Goal: Find specific page/section: Locate a particular part of the current website

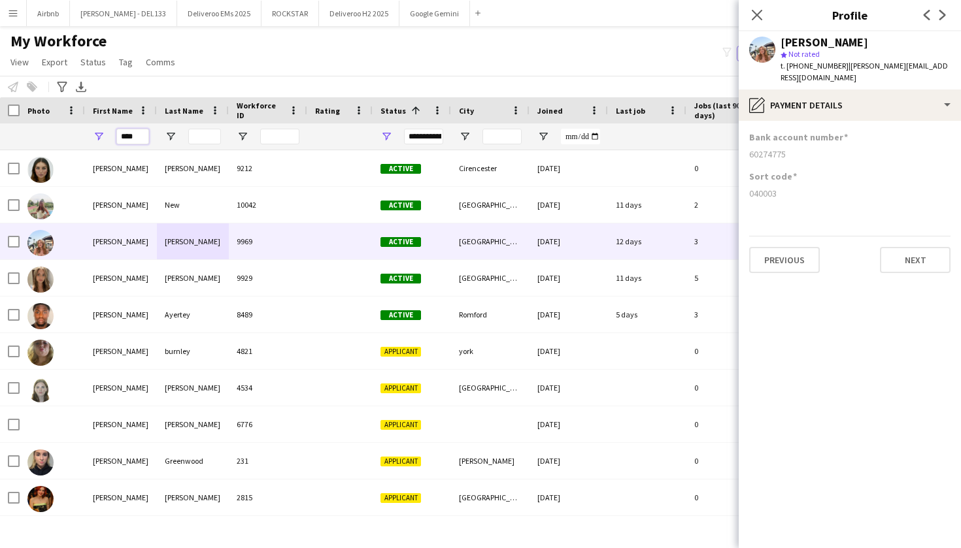
drag, startPoint x: 140, startPoint y: 135, endPoint x: 108, endPoint y: 136, distance: 31.4
click at [108, 136] on div "****" at bounding box center [121, 136] width 72 height 26
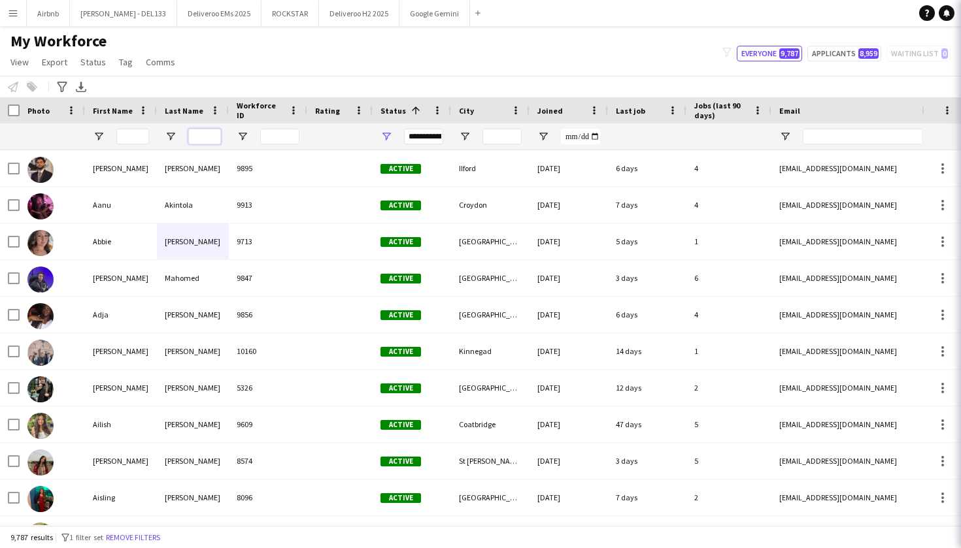
click at [206, 139] on input "Last Name Filter Input" at bounding box center [204, 137] width 33 height 16
paste input "*******"
type input "*******"
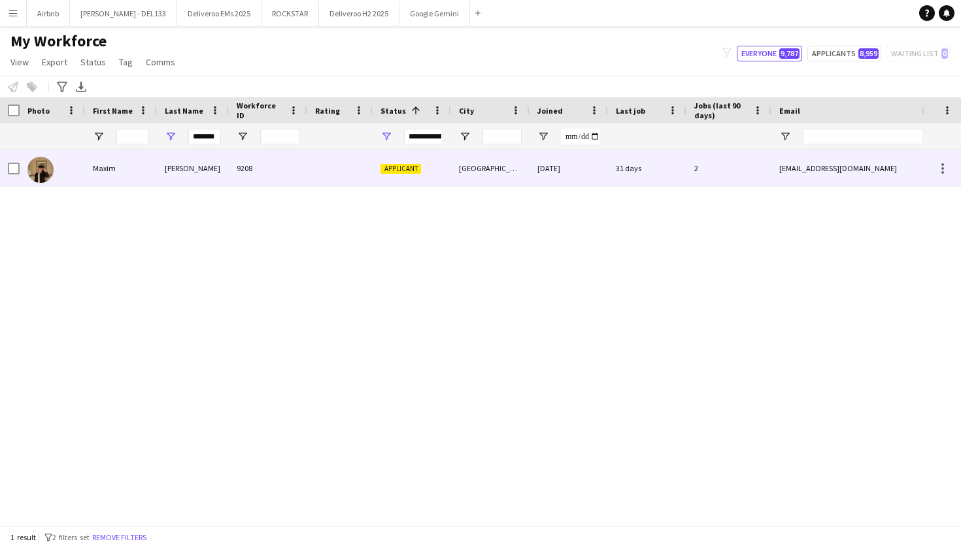
click at [310, 168] on div at bounding box center [339, 168] width 65 height 36
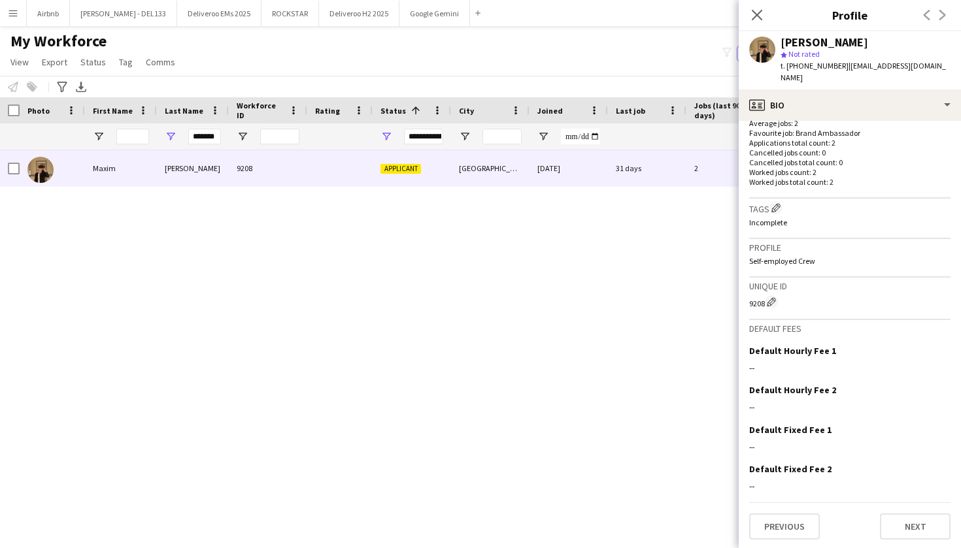
scroll to position [350, 0]
click at [925, 518] on button "Next" at bounding box center [914, 527] width 71 height 26
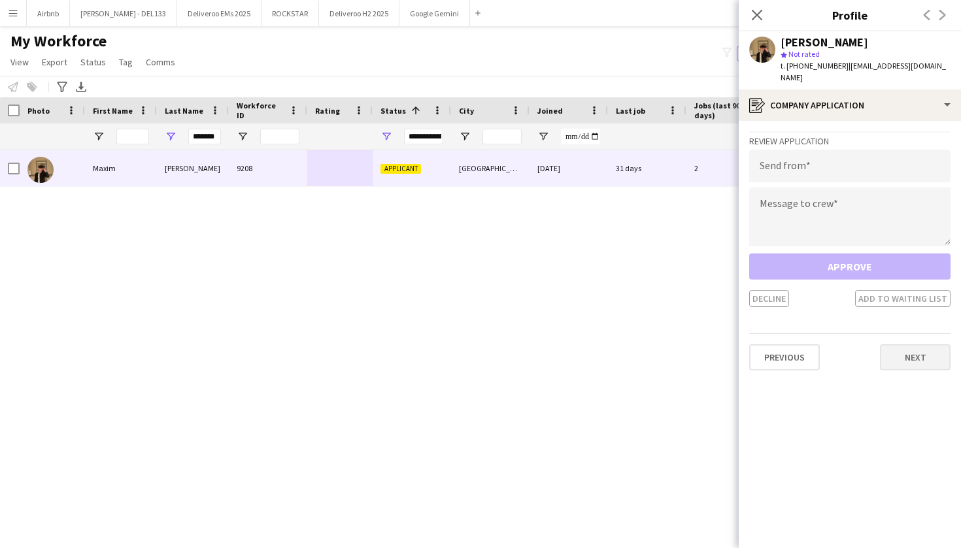
click at [934, 346] on button "Next" at bounding box center [914, 357] width 71 height 26
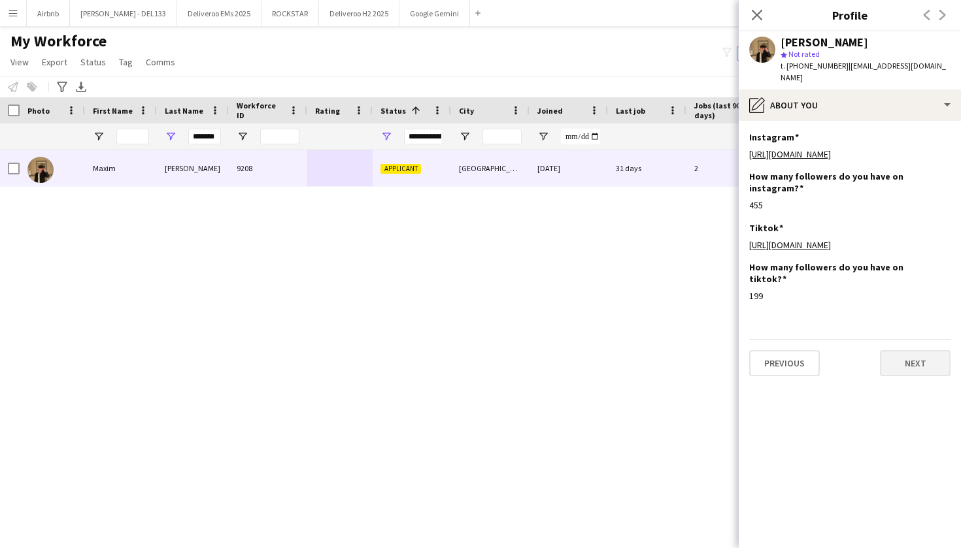
click at [925, 367] on button "Next" at bounding box center [914, 363] width 71 height 26
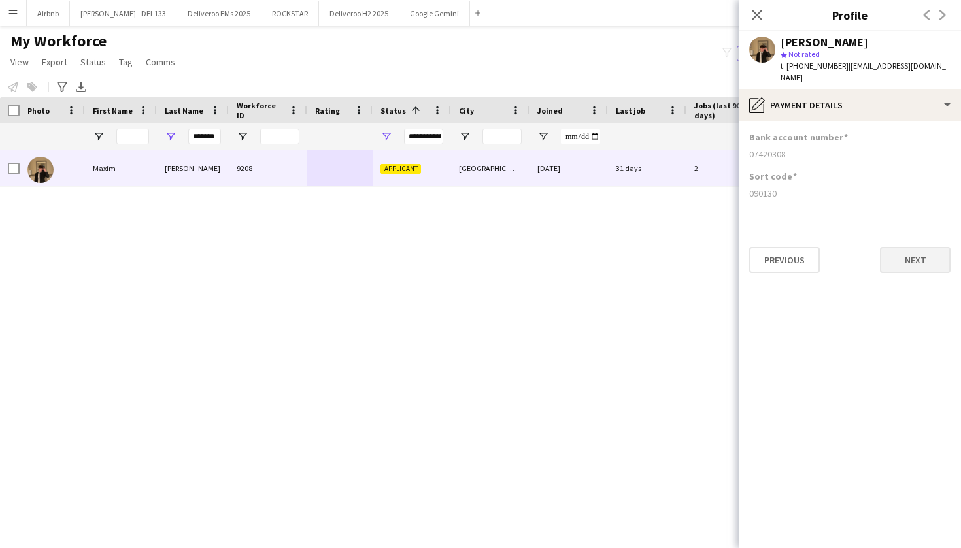
click at [921, 252] on button "Next" at bounding box center [914, 260] width 71 height 26
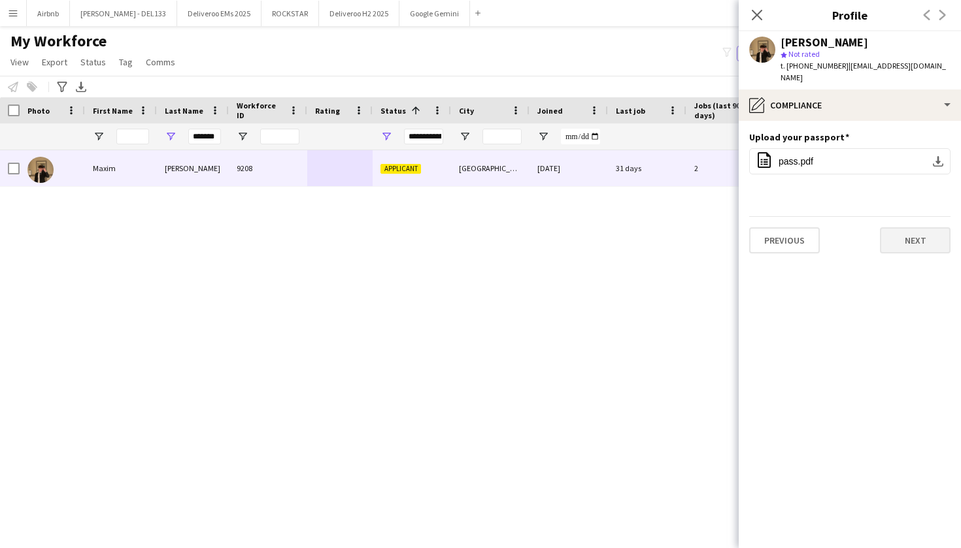
click at [913, 227] on button "Next" at bounding box center [914, 240] width 71 height 26
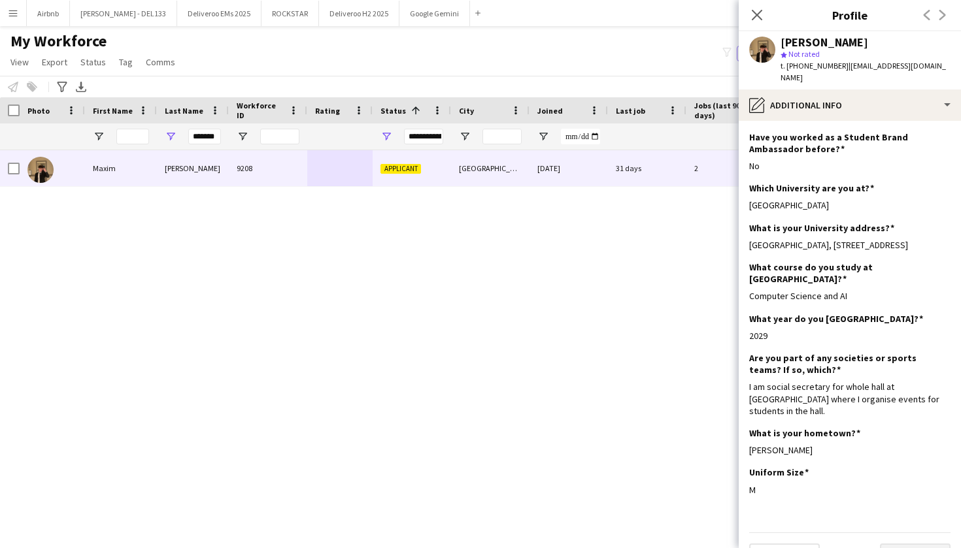
click at [930, 544] on button "Next" at bounding box center [914, 557] width 71 height 26
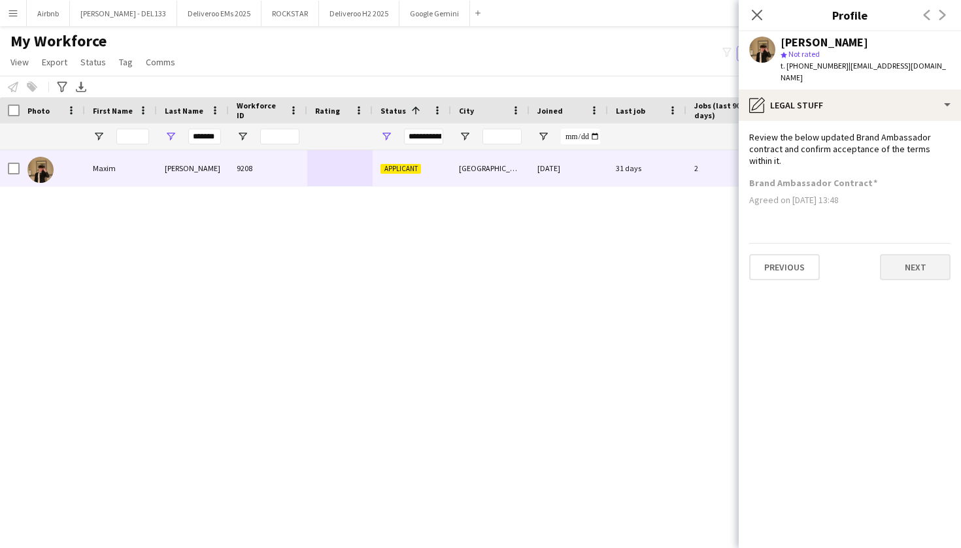
click at [913, 254] on button "Next" at bounding box center [914, 267] width 71 height 26
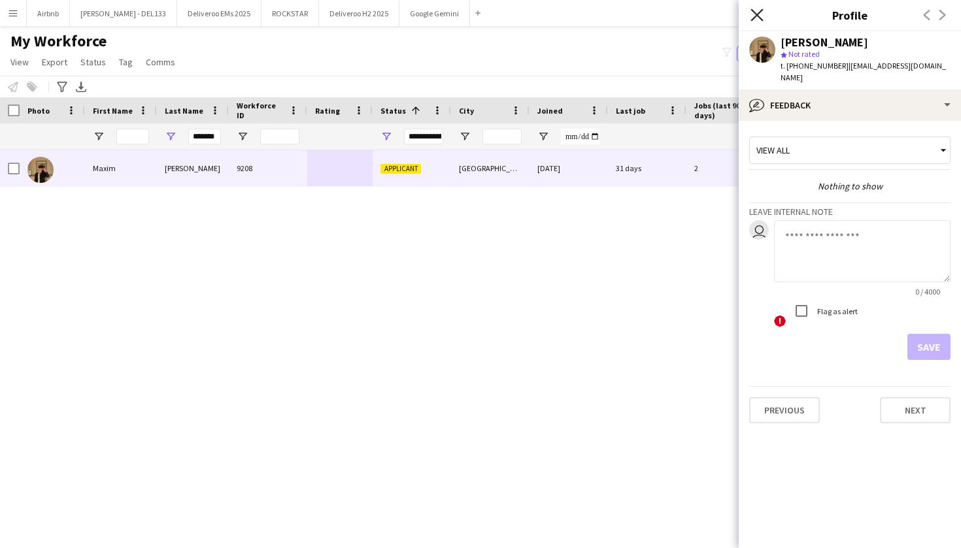
click at [751, 13] on icon "Close pop-in" at bounding box center [756, 14] width 12 height 12
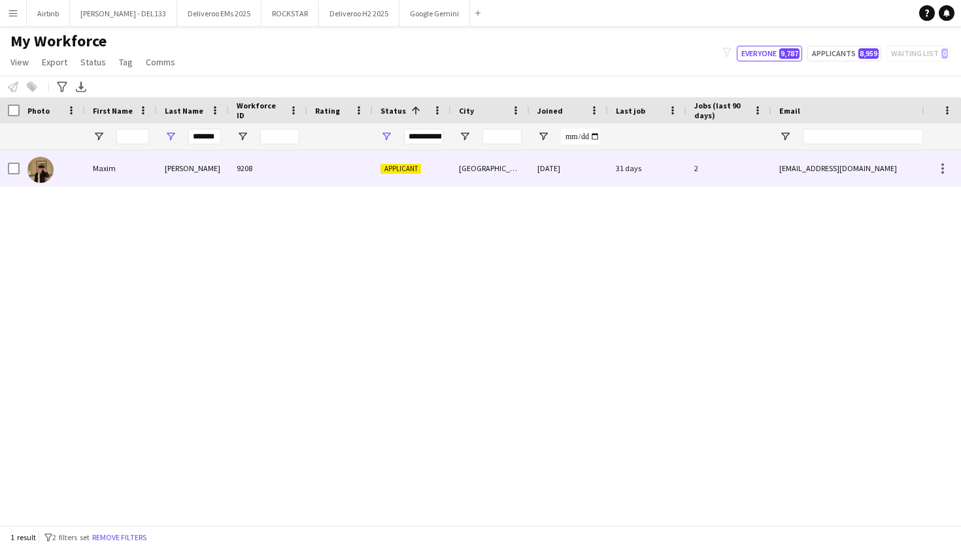
click at [242, 159] on div "9208" at bounding box center [268, 168] width 78 height 36
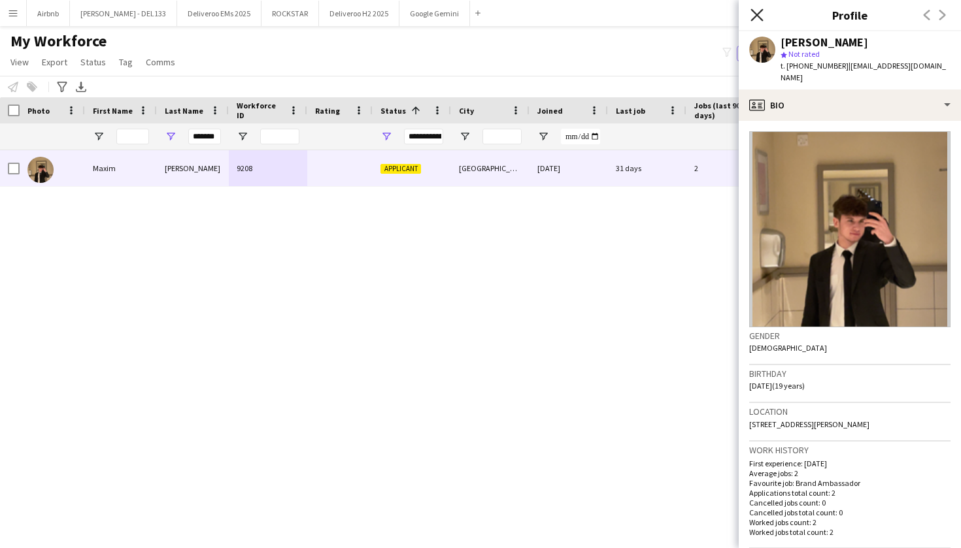
click at [761, 15] on icon "Close pop-in" at bounding box center [756, 14] width 12 height 12
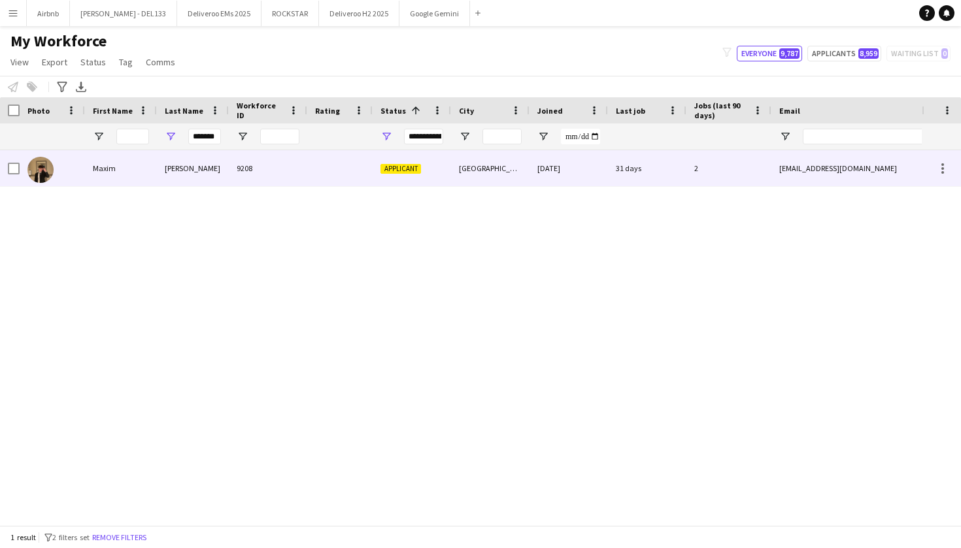
click at [226, 165] on div "[PERSON_NAME]" at bounding box center [193, 168] width 72 height 36
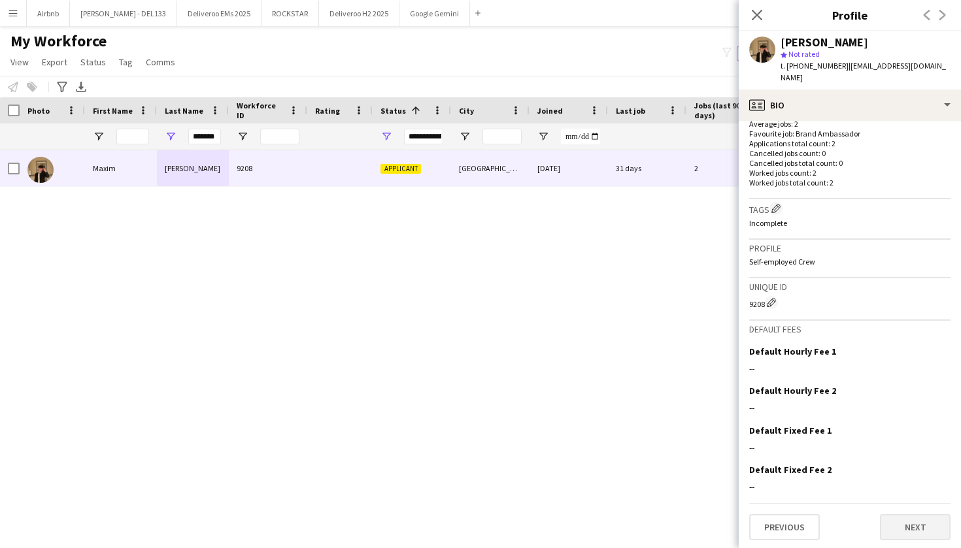
click at [891, 523] on button "Next" at bounding box center [914, 527] width 71 height 26
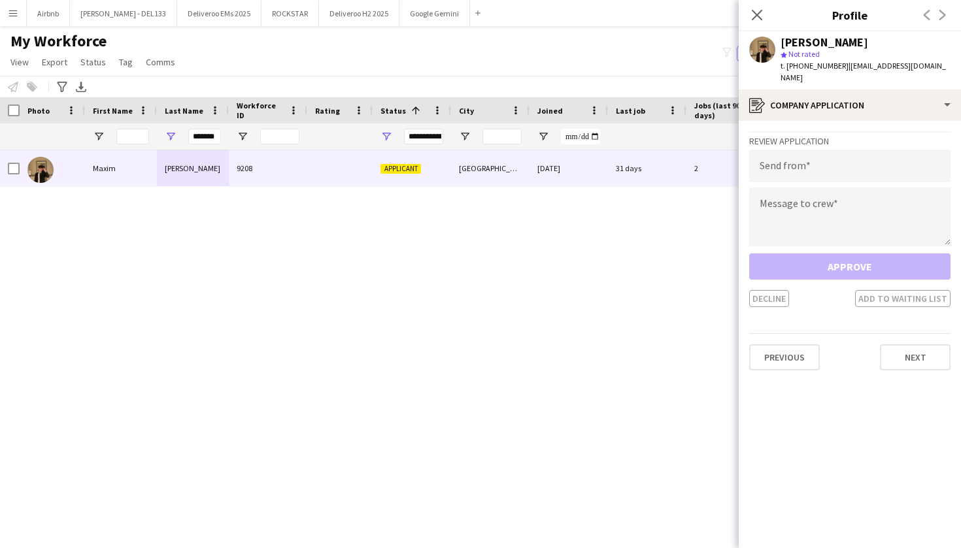
click at [593, 374] on div "[PERSON_NAME] 9208 Applicant [GEOGRAPHIC_DATA] [DATE] 31 days 2 [EMAIL_ADDRESS]…" at bounding box center [460, 337] width 921 height 375
